Goal: Task Accomplishment & Management: Manage account settings

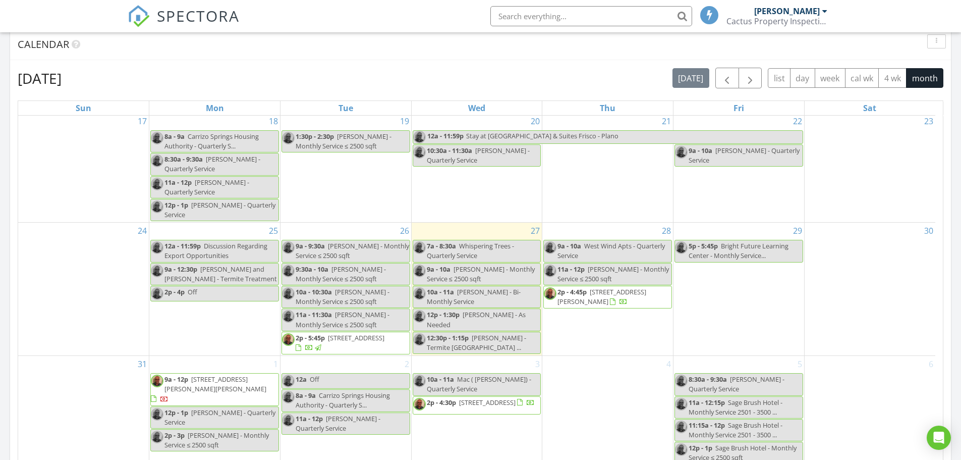
scroll to position [555, 0]
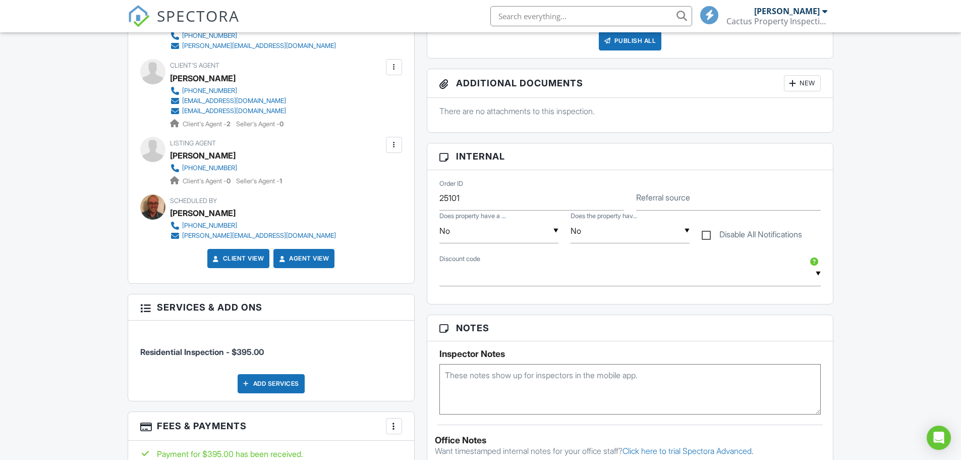
scroll to position [454, 0]
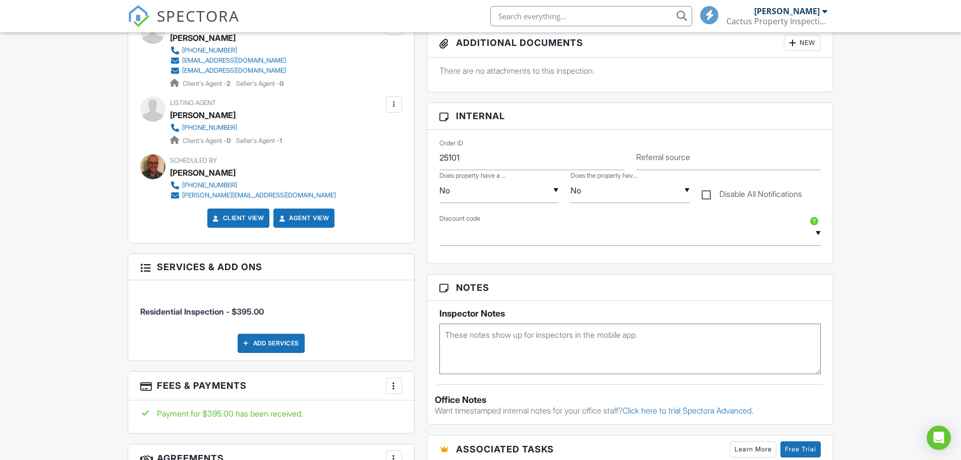
click at [493, 348] on textarea at bounding box center [630, 348] width 382 height 50
type textarea "0322"
click at [595, 302] on div "Inspector Notes 0322" at bounding box center [630, 337] width 406 height 73
